Goal: Check status: Check status

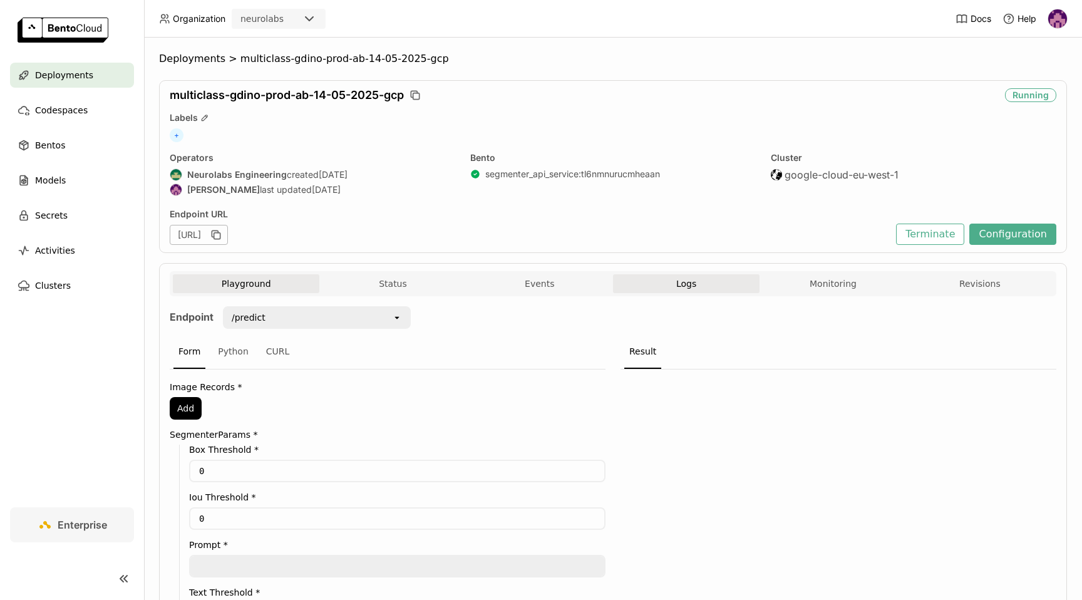
click at [686, 283] on span "Logs" at bounding box center [686, 283] width 20 height 11
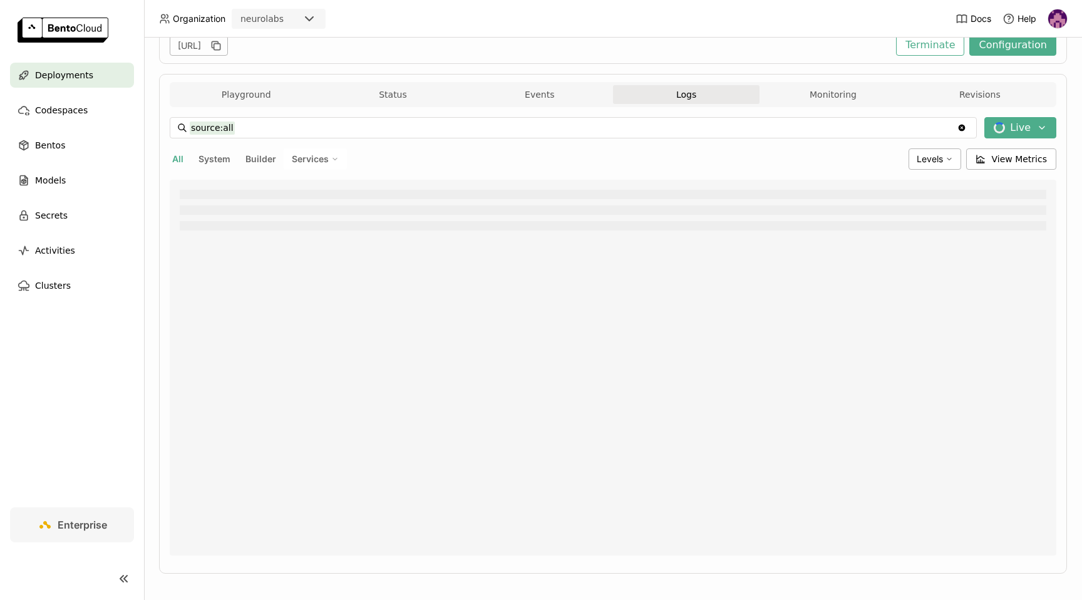
scroll to position [191, 0]
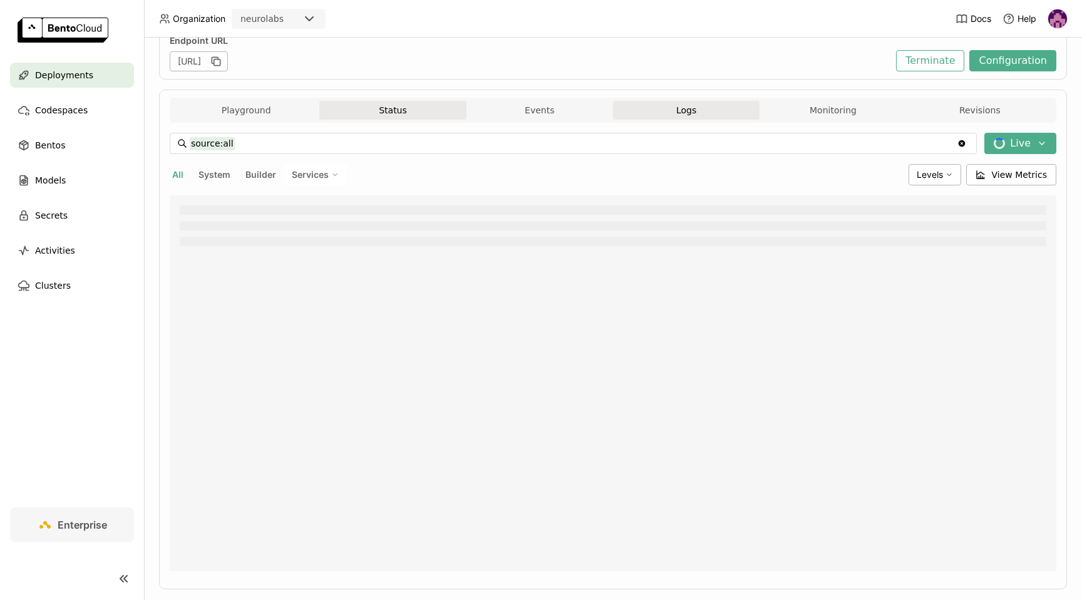
click at [401, 112] on button "Status" at bounding box center [392, 110] width 147 height 19
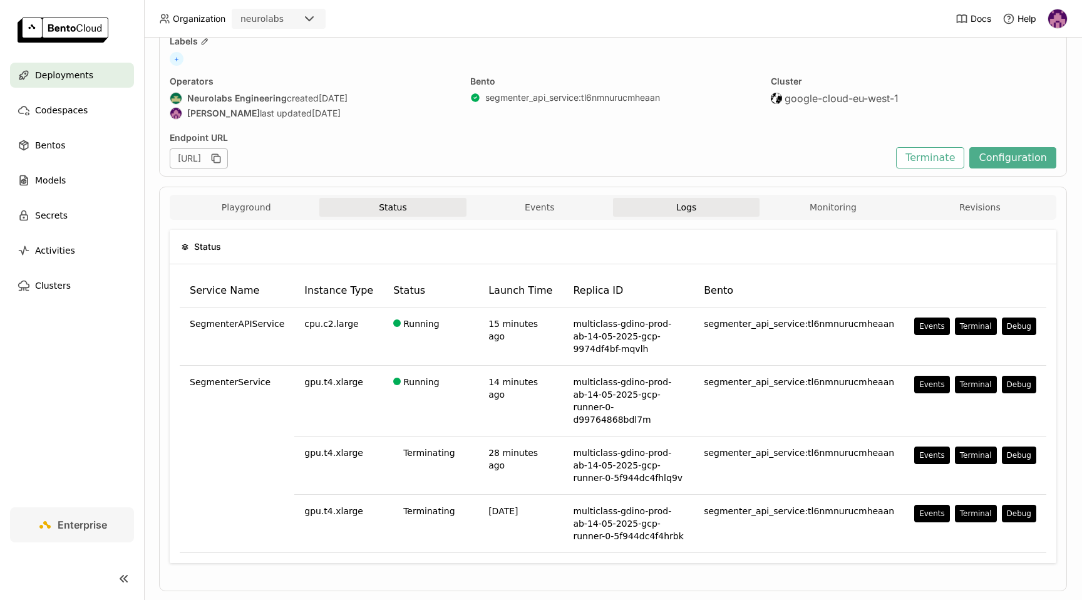
click at [676, 208] on span "Logs" at bounding box center [686, 207] width 20 height 11
